Goal: Task Accomplishment & Management: Use online tool/utility

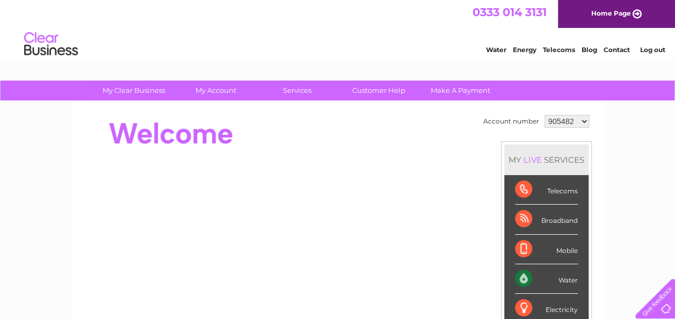
click at [556, 118] on select "905482 905484 923741 994537 1154086" at bounding box center [566, 121] width 45 height 13
select select "923741"
click at [544, 115] on select "905482 905484 923741 994537 1154086" at bounding box center [566, 121] width 45 height 13
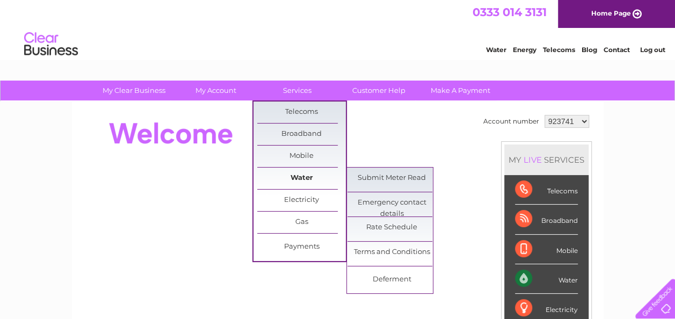
click at [305, 179] on link "Water" at bounding box center [301, 177] width 89 height 21
click at [377, 179] on link "Submit Meter Read" at bounding box center [391, 177] width 89 height 21
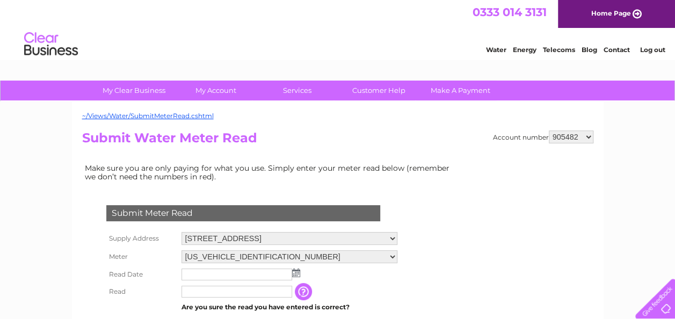
click at [392, 235] on select "2 East Main Street, Whitburn, Bathgate, West Lothian, EH47 0RB" at bounding box center [289, 238] width 216 height 13
click at [564, 135] on select "905482 905484 923741 994537 1154086" at bounding box center [571, 136] width 45 height 13
select select "923741"
click at [549, 130] on select "905482 905484 923741 994537 1154086" at bounding box center [571, 136] width 45 height 13
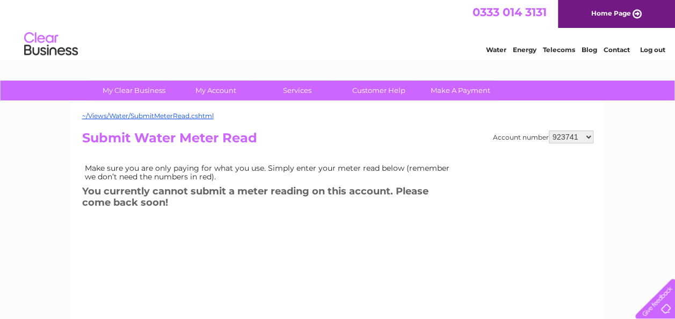
click at [581, 133] on select "905482 905484 923741 994537 1154086" at bounding box center [571, 136] width 45 height 13
select select "905484"
click at [549, 130] on select "905482 905484 923741 994537 1154086" at bounding box center [571, 136] width 45 height 13
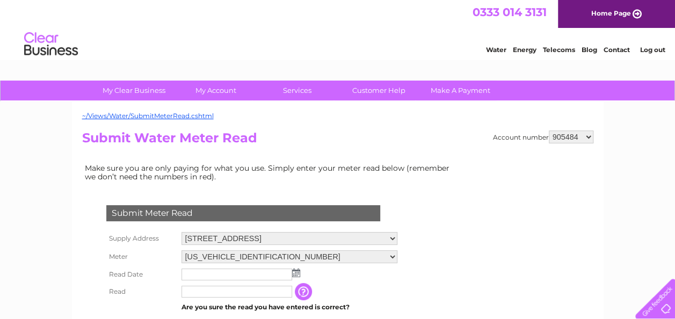
click at [297, 270] on img at bounding box center [296, 272] width 8 height 9
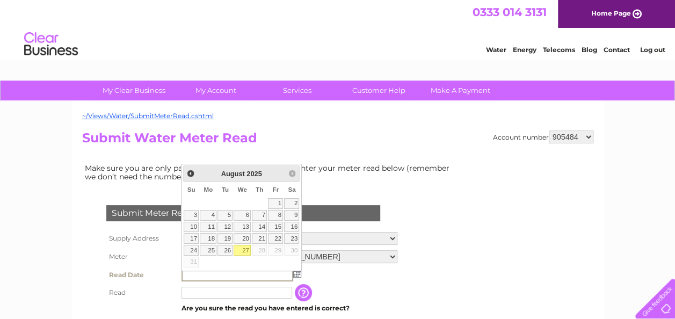
click at [243, 246] on link "27" at bounding box center [241, 250] width 17 height 11
type input "2025/08/27"
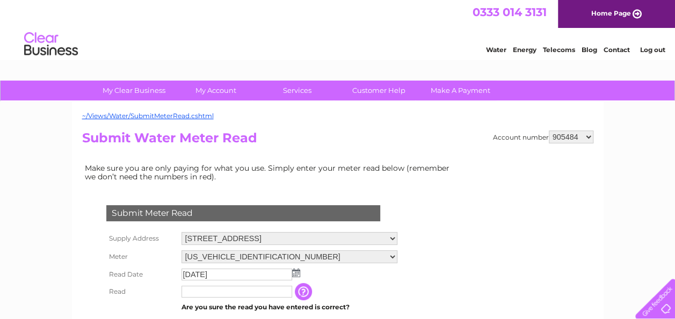
scroll to position [107, 0]
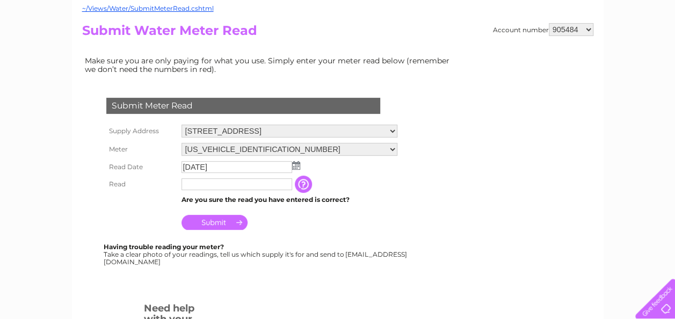
click at [227, 181] on input "text" at bounding box center [236, 184] width 111 height 12
type input "02251"
click at [211, 223] on input "Submit" at bounding box center [214, 223] width 66 height 15
